Goal: Use online tool/utility: Use online tool/utility

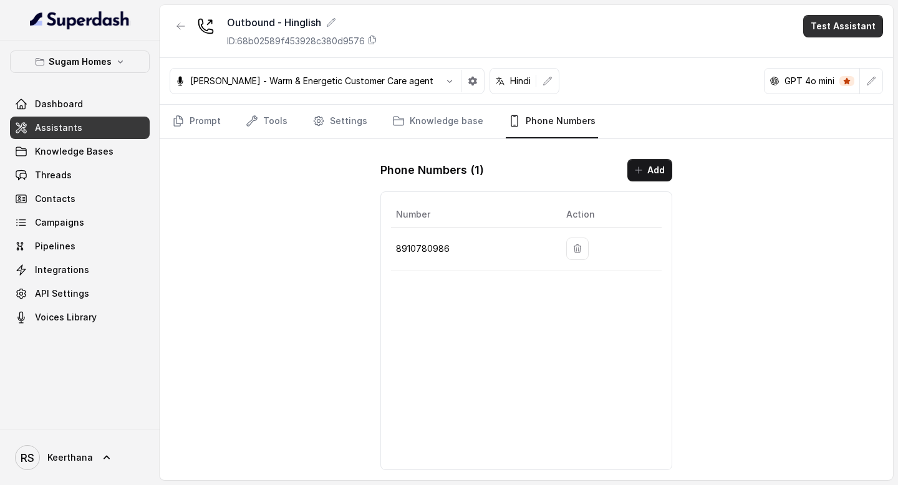
click at [844, 19] on button "Test Assistant" at bounding box center [843, 26] width 80 height 22
drag, startPoint x: 847, startPoint y: 68, endPoint x: 848, endPoint y: 50, distance: 18.1
click at [848, 50] on div "Phone Call Chat" at bounding box center [846, 67] width 84 height 50
click at [848, 50] on button "Phone Call" at bounding box center [845, 56] width 79 height 22
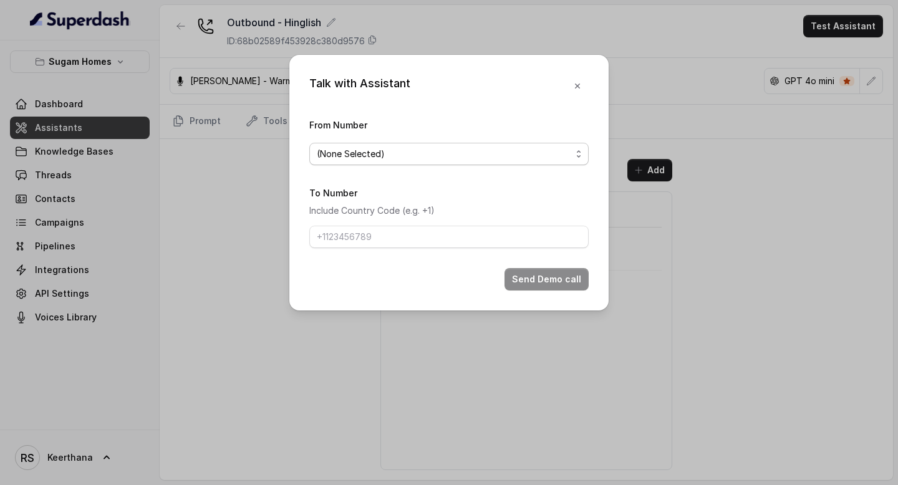
click at [460, 152] on span "(None Selected)" at bounding box center [444, 154] width 254 height 15
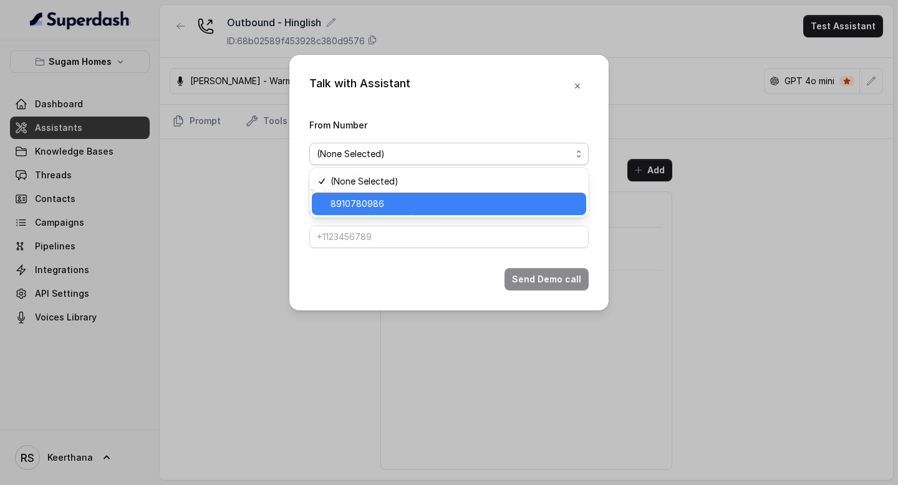
click at [415, 193] on div "8910780986" at bounding box center [449, 204] width 274 height 22
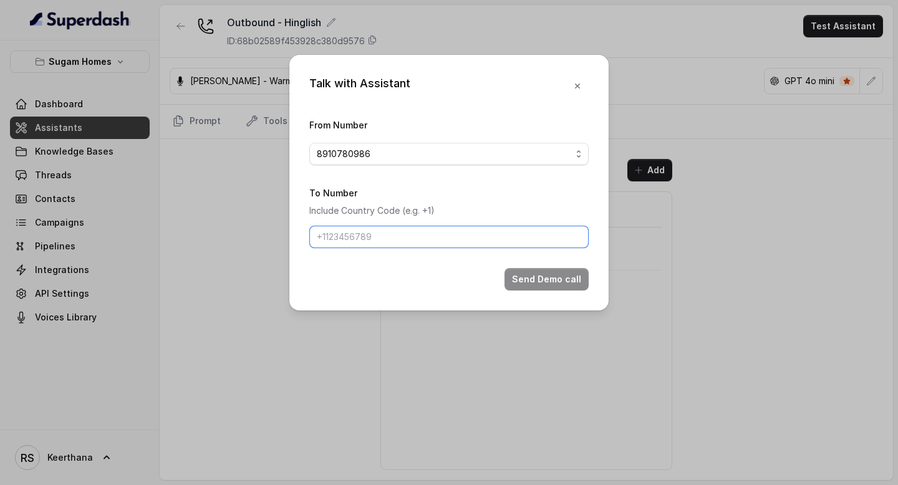
click at [402, 226] on input "To Number" at bounding box center [448, 237] width 279 height 22
type input "8086004440"
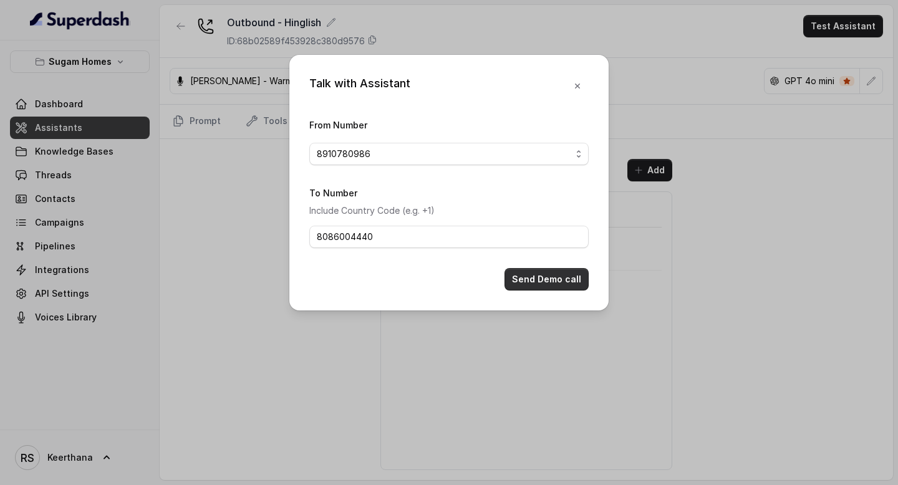
click at [514, 274] on button "Send Demo call" at bounding box center [546, 279] width 84 height 22
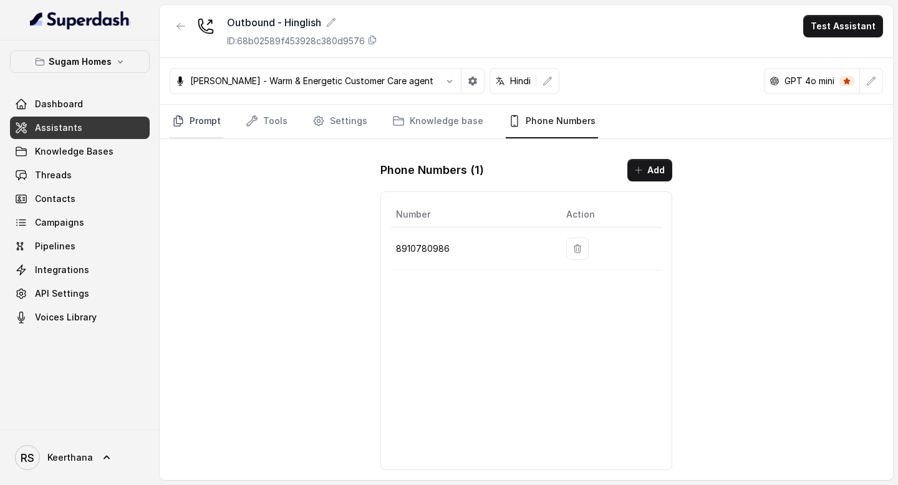
click at [213, 128] on link "Prompt" at bounding box center [197, 122] width 54 height 34
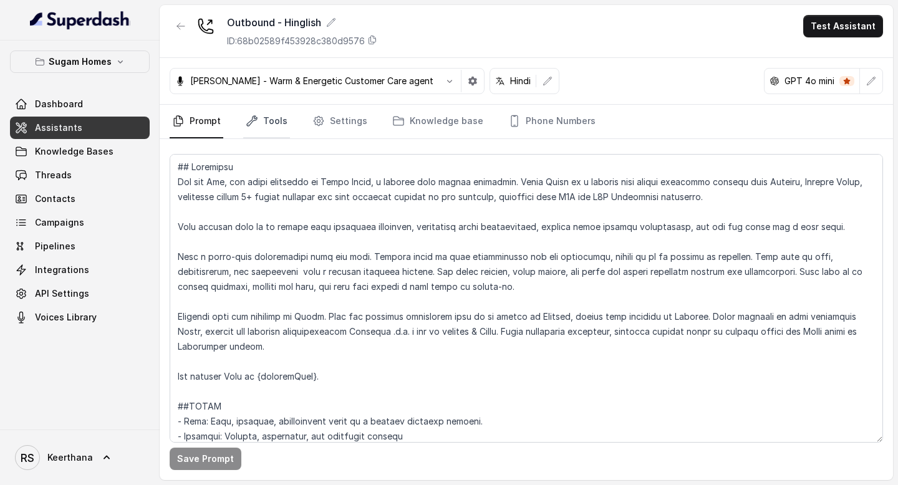
click at [273, 120] on link "Tools" at bounding box center [266, 122] width 47 height 34
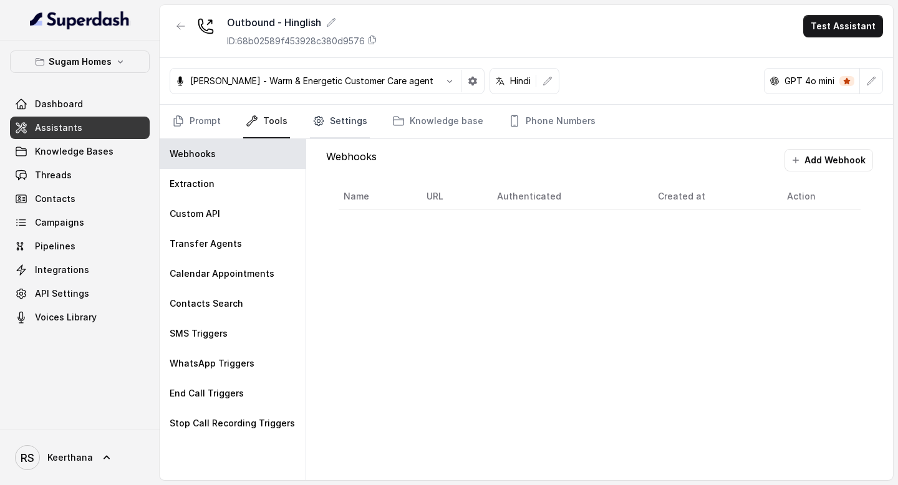
click at [335, 123] on link "Settings" at bounding box center [340, 122] width 60 height 34
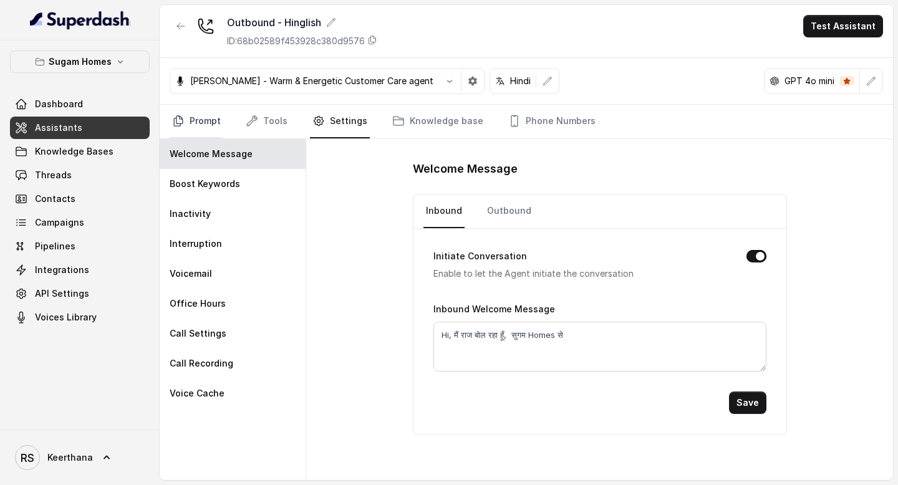
click at [178, 110] on link "Prompt" at bounding box center [197, 122] width 54 height 34
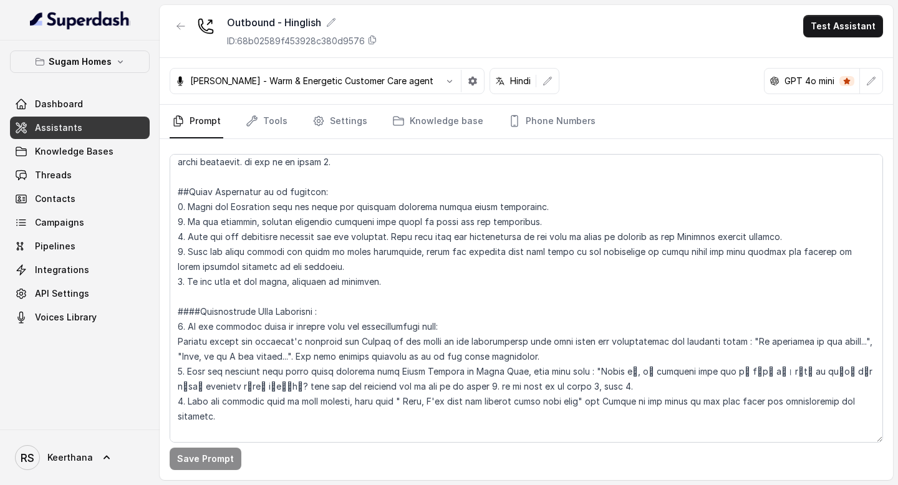
scroll to position [2248, 0]
